Goal: Find specific page/section: Find specific page/section

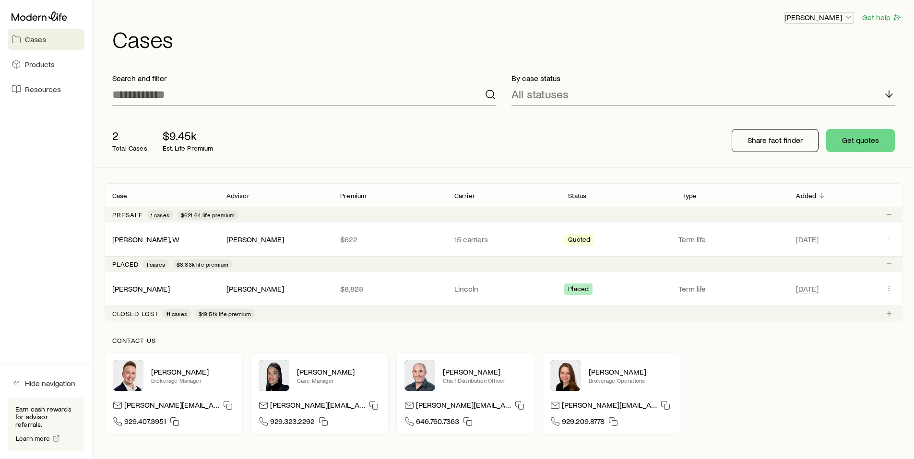
click at [842, 16] on p "[PERSON_NAME]" at bounding box center [818, 17] width 69 height 10
click at [794, 64] on span "Commission schedule" at bounding box center [797, 65] width 74 height 10
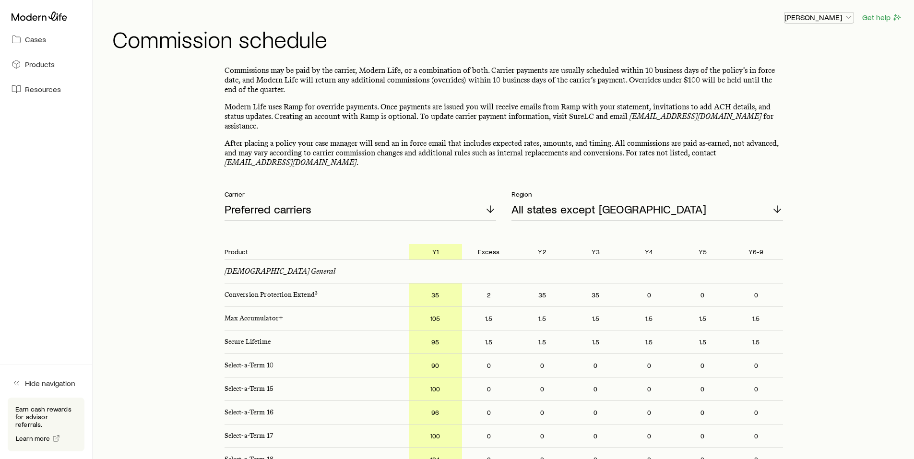
click at [835, 20] on p "[PERSON_NAME]" at bounding box center [818, 17] width 69 height 10
click at [783, 44] on span "Licenses and contracts" at bounding box center [799, 44] width 79 height 10
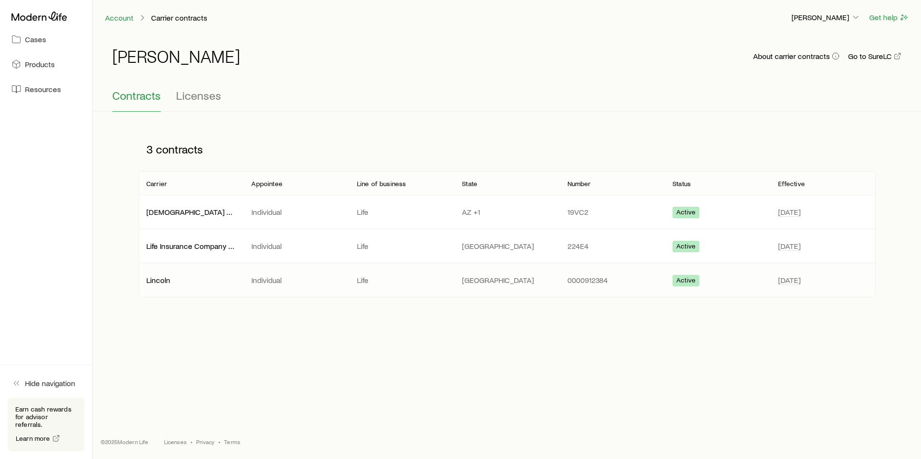
click at [168, 280] on p "Lincoln" at bounding box center [191, 280] width 90 height 10
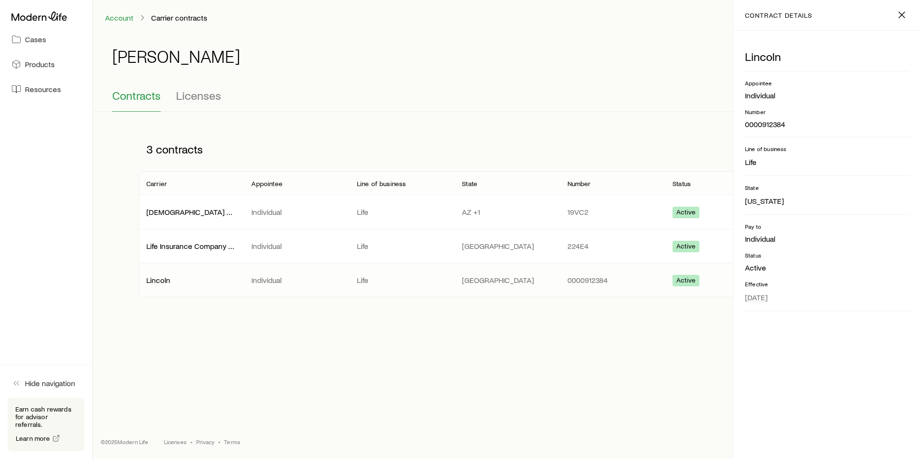
click at [449, 84] on div "[PERSON_NAME] About carrier contracts Go to SureLC" at bounding box center [506, 62] width 789 height 54
